Goal: Entertainment & Leisure: Consume media (video, audio)

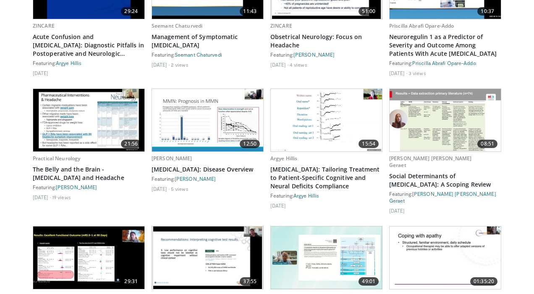
scroll to position [784, 0]
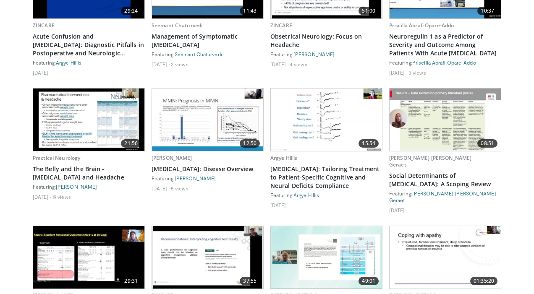
click at [221, 118] on img at bounding box center [207, 120] width 111 height 63
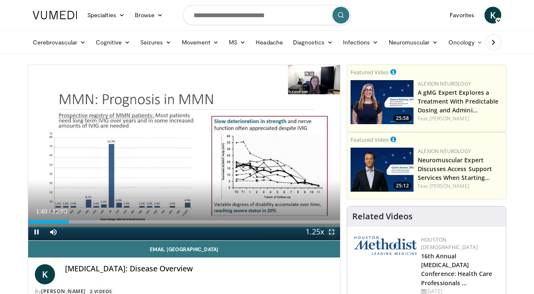
click at [330, 234] on span "Video Player" at bounding box center [331, 232] width 17 height 17
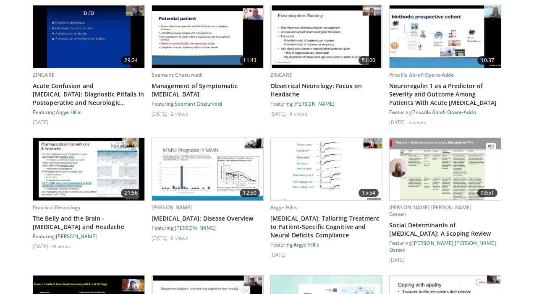
scroll to position [736, 0]
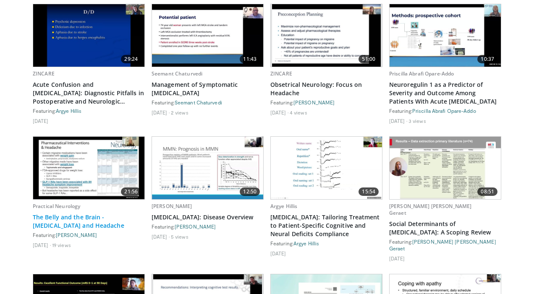
click at [97, 219] on link "The Belly and the Brain - [MEDICAL_DATA] and Headache" at bounding box center [89, 221] width 112 height 17
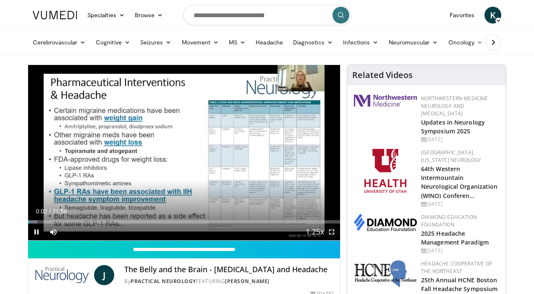
click at [330, 232] on span "Video Player" at bounding box center [331, 232] width 17 height 17
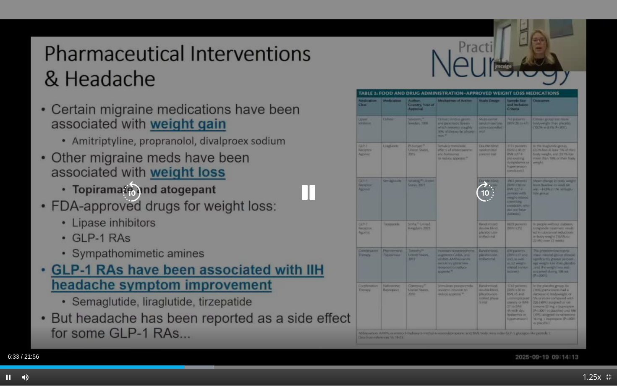
click at [442, 161] on div "10 seconds Tap to unmute" at bounding box center [308, 193] width 617 height 386
click at [307, 189] on icon "Video Player" at bounding box center [309, 193] width 24 height 24
